Goal: Answer question/provide support: Share knowledge or assist other users

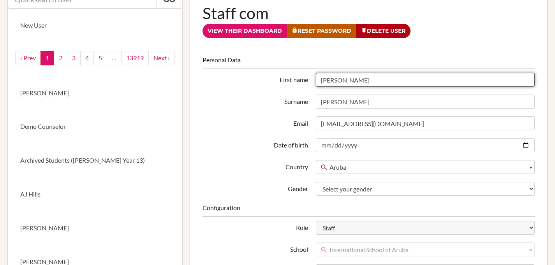
scroll to position [59, 0]
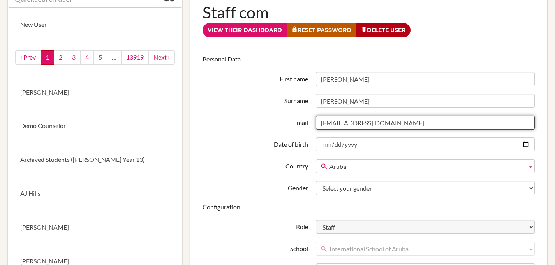
drag, startPoint x: 406, startPoint y: 123, endPoint x: 304, endPoint y: 121, distance: 102.1
click at [304, 121] on div "Email rmirchandani@isaruba.com" at bounding box center [369, 123] width 340 height 14
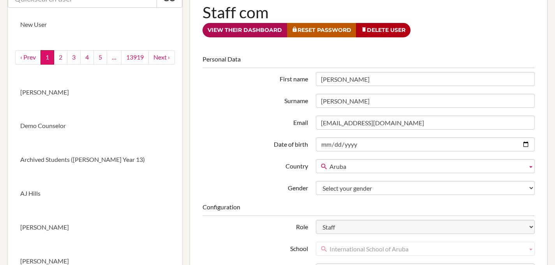
click at [235, 30] on link "View their dashboard" at bounding box center [245, 30] width 85 height 14
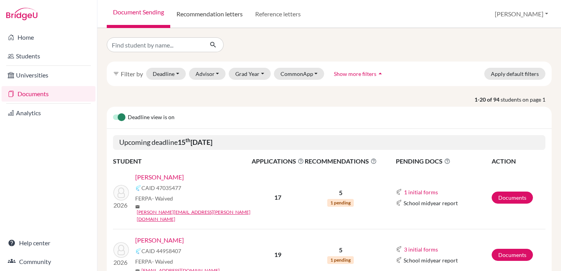
click at [217, 16] on link "Recommendation letters" at bounding box center [209, 14] width 79 height 28
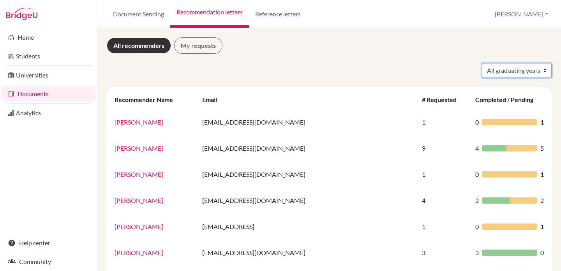
click at [515, 72] on select "All graduating years 2024 2026" at bounding box center [517, 70] width 70 height 15
select select "2026"
click at [482, 63] on select "All graduating years 2024 2026" at bounding box center [517, 70] width 70 height 15
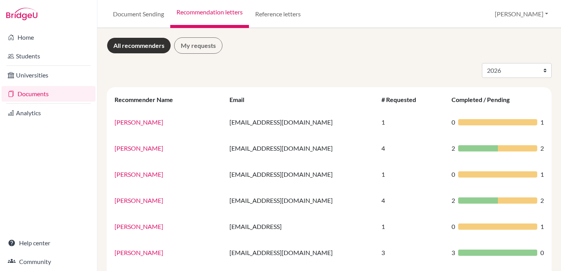
select select "2026"
click at [285, 83] on div "All graduating years 2024 2026 Recommender Name Email # Requested Completed / P…" at bounding box center [329, 205] width 445 height 284
click at [507, 71] on select "All graduating years 2024 2026" at bounding box center [517, 70] width 70 height 15
select select
click at [482, 63] on select "All graduating years 2024 2026" at bounding box center [517, 70] width 70 height 15
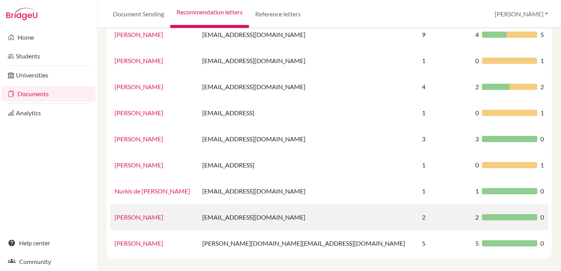
scroll to position [121, 0]
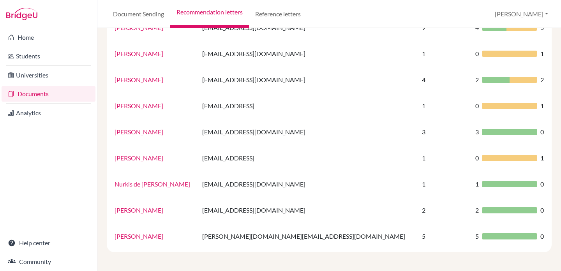
drag, startPoint x: 183, startPoint y: 210, endPoint x: 109, endPoint y: 212, distance: 74.0
click at [109, 212] on div "Recommender Name Email # Requested Completed / Pending Amber English aenglish@i…" at bounding box center [329, 110] width 445 height 286
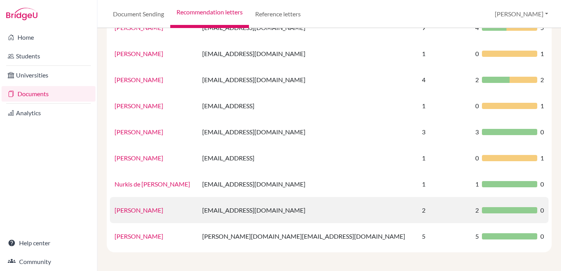
click at [178, 209] on td "Rakhee Mirchandani" at bounding box center [154, 210] width 88 height 26
drag, startPoint x: 176, startPoint y: 209, endPoint x: 113, endPoint y: 210, distance: 63.5
click at [113, 210] on td "Rakhee Mirchandani" at bounding box center [154, 210] width 88 height 26
copy link "Rakhee Mirchandani"
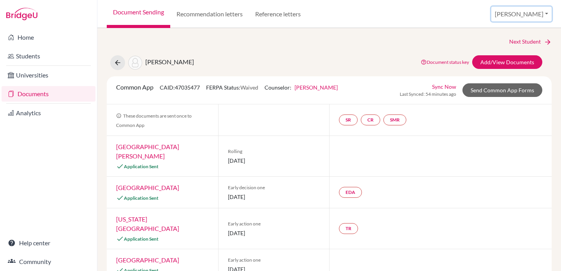
click at [522, 13] on button "[PERSON_NAME]" at bounding box center [521, 14] width 60 height 15
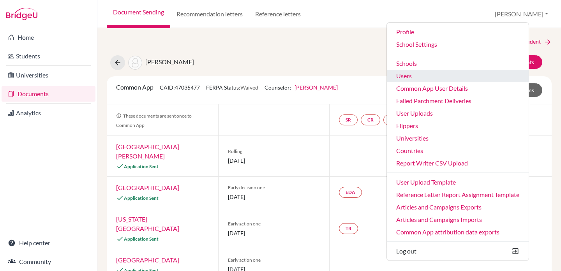
click at [444, 81] on link "Users" at bounding box center [458, 76] width 142 height 12
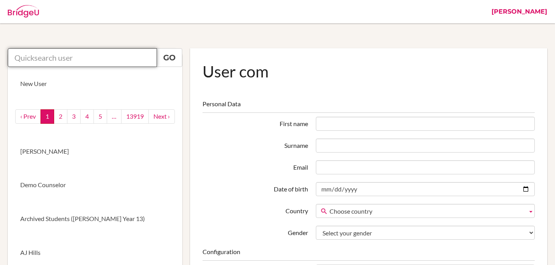
click at [109, 61] on input "text" at bounding box center [82, 57] width 149 height 19
paste input "Rakhee Mirchandani"
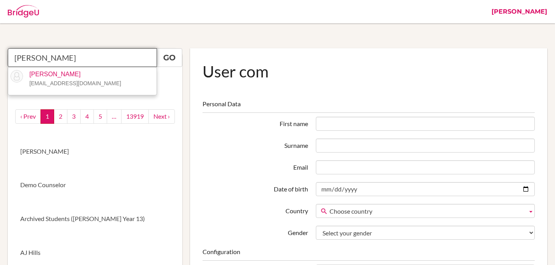
drag, startPoint x: 42, startPoint y: 58, endPoint x: -7, endPoint y: 59, distance: 48.7
click at [0, 59] on html "Stephanie Profile Articles Campaigns Categories Countries Enhanced Profiles Sch…" at bounding box center [277, 132] width 555 height 265
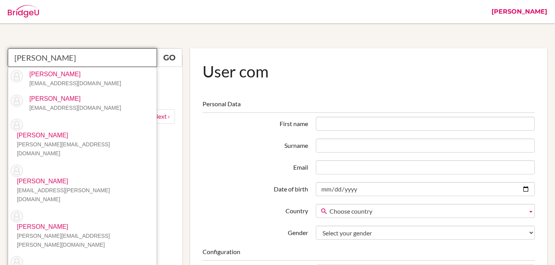
drag, startPoint x: 70, startPoint y: 58, endPoint x: 3, endPoint y: 49, distance: 67.1
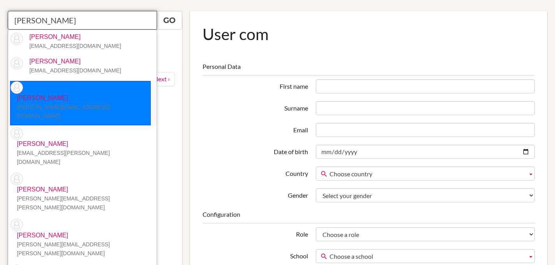
scroll to position [34, 0]
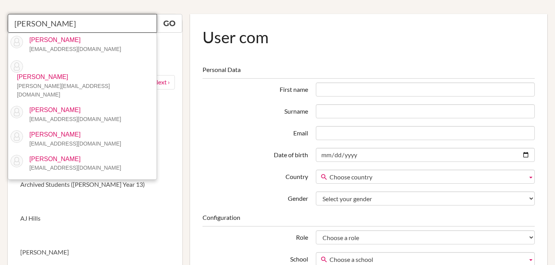
drag, startPoint x: 46, startPoint y: 22, endPoint x: -12, endPoint y: 12, distance: 58.1
click at [0, 12] on html "Stephanie Profile Articles Campaigns Categories Countries Enhanced Profiles Sch…" at bounding box center [277, 98] width 555 height 265
paste input "[PERSON_NAME]"
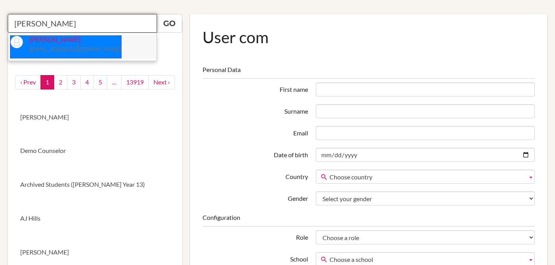
click at [71, 55] on link "Rakhee Mirchandani rmirchandani@isaruba.com" at bounding box center [65, 46] width 111 height 23
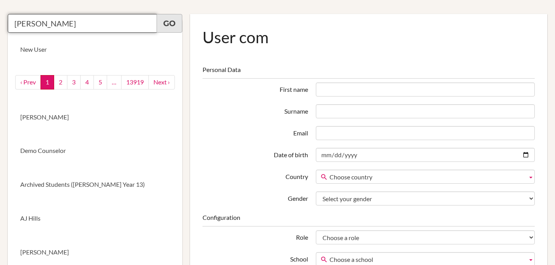
type input "Rakhee Mirchandani"
click at [163, 25] on link "Go" at bounding box center [170, 23] width 26 height 19
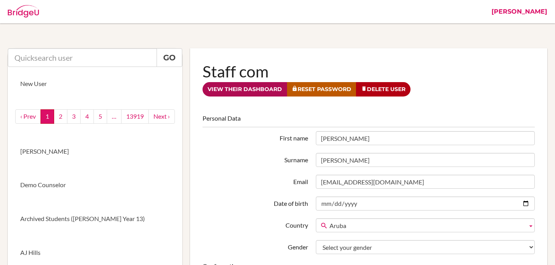
click at [240, 89] on link "View their dashboard" at bounding box center [245, 89] width 85 height 14
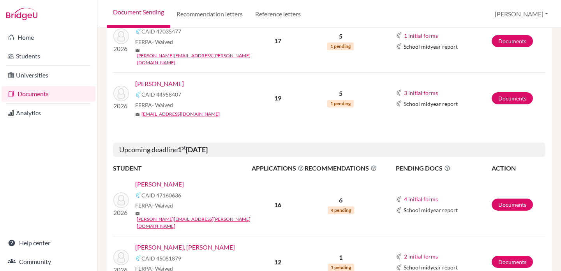
scroll to position [155, 0]
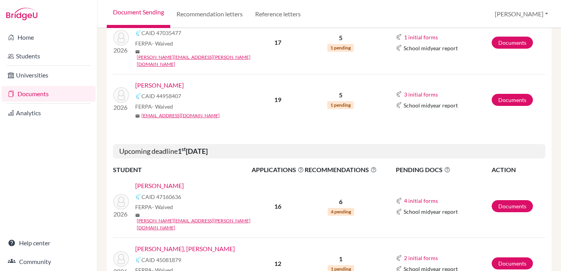
click at [162, 81] on link "[PERSON_NAME]" at bounding box center [159, 85] width 49 height 9
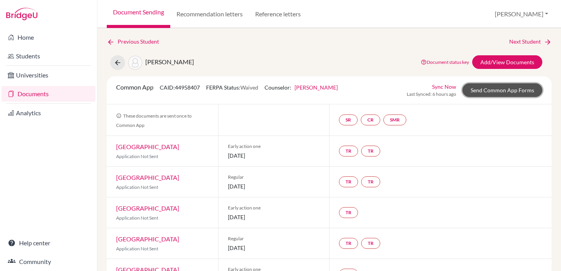
click at [501, 92] on link "Send Common App Forms" at bounding box center [502, 90] width 80 height 14
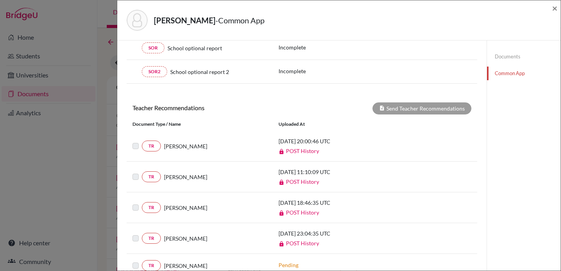
scroll to position [291, 0]
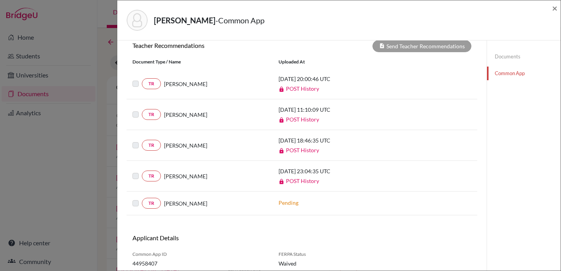
drag, startPoint x: 220, startPoint y: 146, endPoint x: 161, endPoint y: 146, distance: 59.2
click at [161, 146] on div "[PERSON_NAME]" at bounding box center [214, 145] width 106 height 8
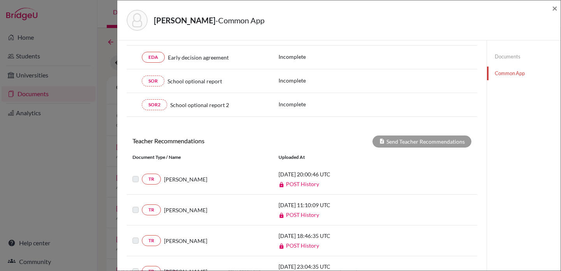
scroll to position [0, 0]
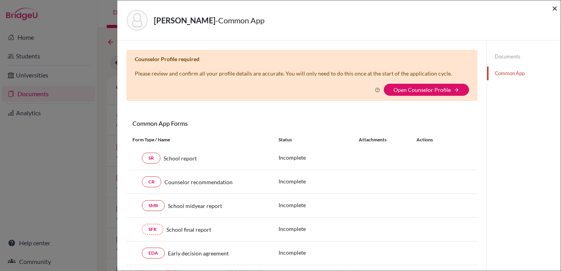
click at [553, 8] on span "×" at bounding box center [554, 7] width 5 height 11
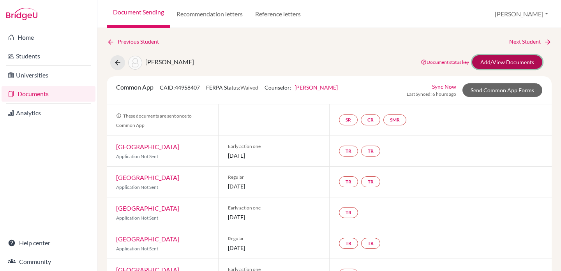
click at [518, 60] on link "Add/View Documents" at bounding box center [507, 62] width 70 height 14
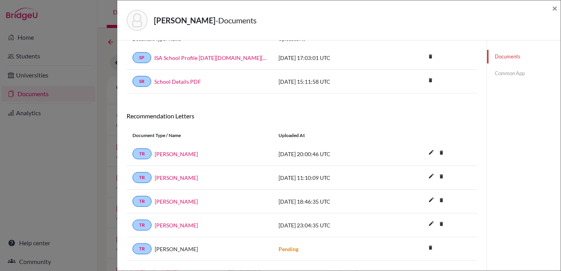
scroll to position [51, 0]
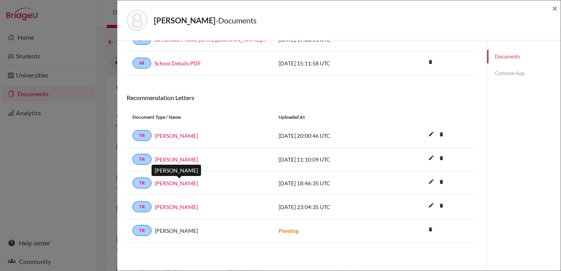
click at [178, 184] on link "Rakhee Mirchandani" at bounding box center [176, 183] width 43 height 8
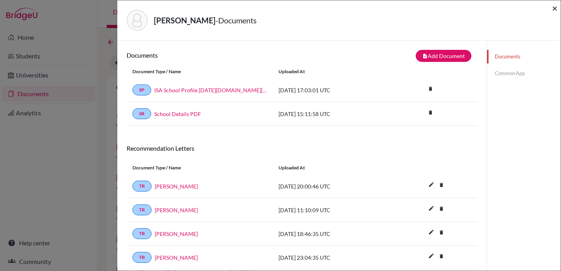
click at [555, 8] on span "×" at bounding box center [554, 7] width 5 height 11
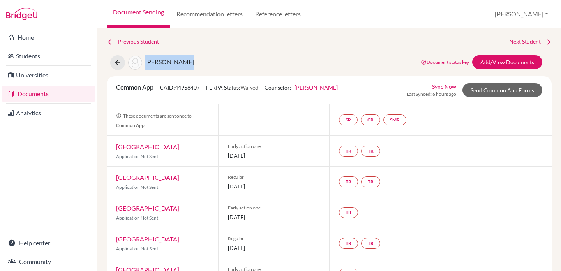
drag, startPoint x: 187, startPoint y: 65, endPoint x: 146, endPoint y: 61, distance: 41.1
click at [146, 61] on div "Varde, Athena Document status key TR Requirement. Document not uploaded yet. TR…" at bounding box center [329, 62] width 456 height 15
copy span "Varde, Athena"
click at [33, 55] on link "Students" at bounding box center [49, 56] width 94 height 16
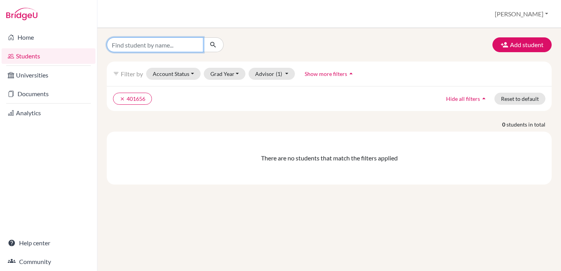
click at [169, 46] on input "Find student by name..." at bounding box center [155, 44] width 97 height 15
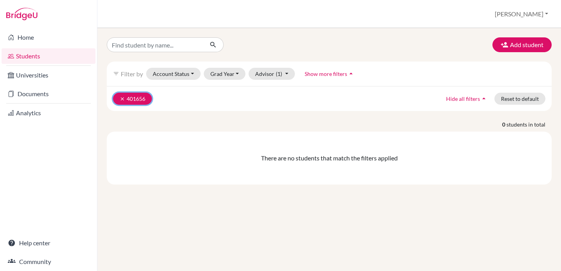
click at [123, 99] on icon "clear" at bounding box center [122, 98] width 5 height 5
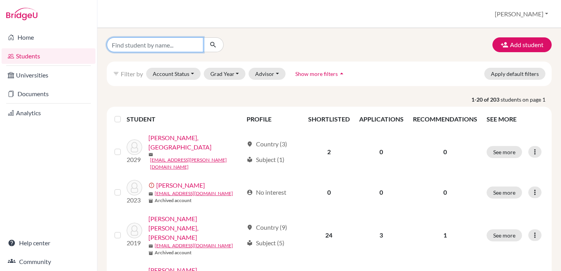
click at [147, 44] on input "Find student by name..." at bounding box center [155, 44] width 97 height 15
paste input "[PERSON_NAME]"
type input "[PERSON_NAME]"
click at [211, 46] on icon "submit" at bounding box center [213, 45] width 8 height 8
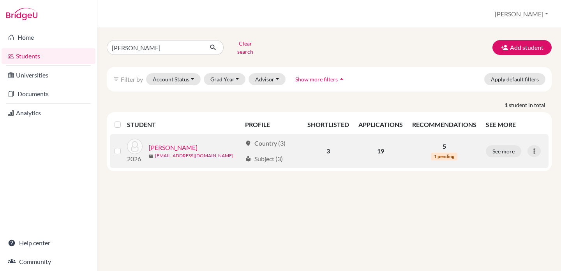
click at [171, 143] on link "Varde, Athena" at bounding box center [173, 147] width 49 height 9
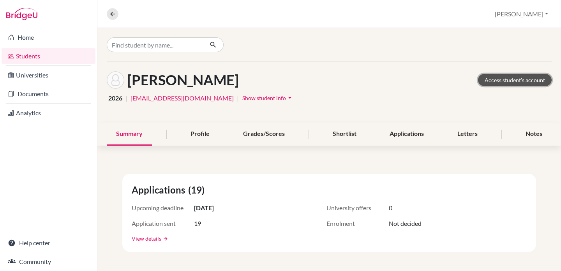
click at [502, 85] on link "Access student's account" at bounding box center [515, 80] width 74 height 12
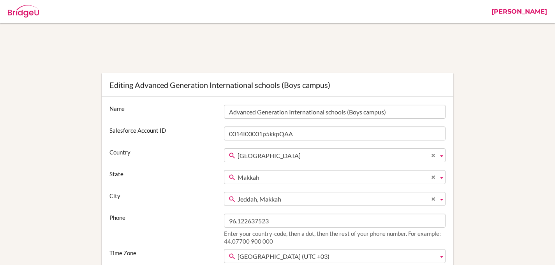
click at [535, 4] on link "[PERSON_NAME]" at bounding box center [519, 11] width 63 height 23
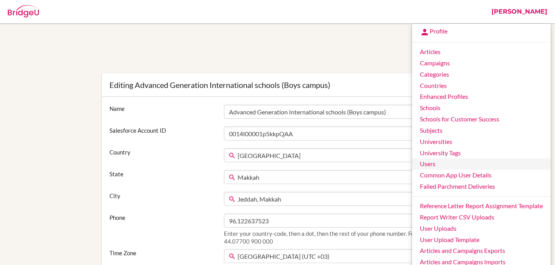
click at [440, 163] on link "Users" at bounding box center [481, 164] width 139 height 11
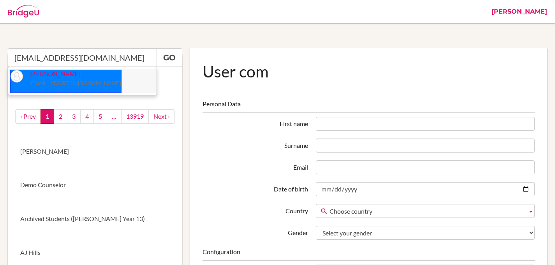
click at [62, 77] on p "[PERSON_NAME] [EMAIL_ADDRESS][DOMAIN_NAME]" at bounding box center [72, 79] width 98 height 18
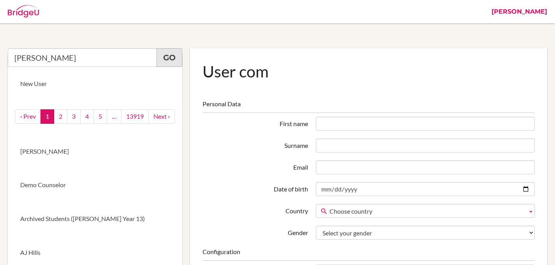
type input "[PERSON_NAME]"
click at [170, 53] on link "Go" at bounding box center [170, 57] width 26 height 19
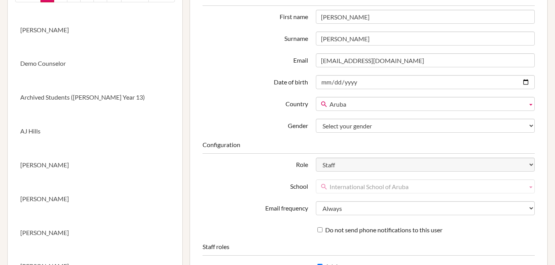
scroll to position [121, 0]
